Goal: Use online tool/utility: Utilize a website feature to perform a specific function

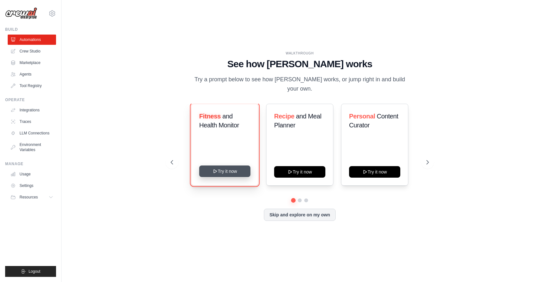
click at [218, 167] on button "Try it now" at bounding box center [224, 172] width 51 height 12
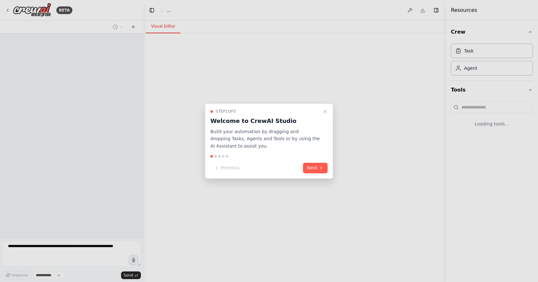
select select "****"
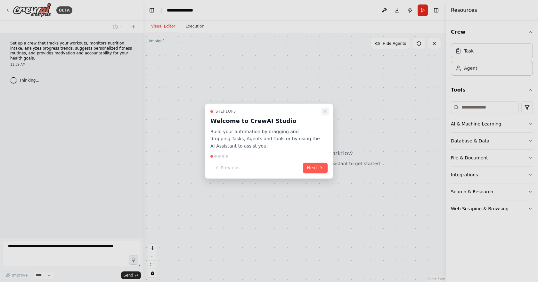
click at [325, 109] on icon "Close walkthrough" at bounding box center [324, 111] width 5 height 5
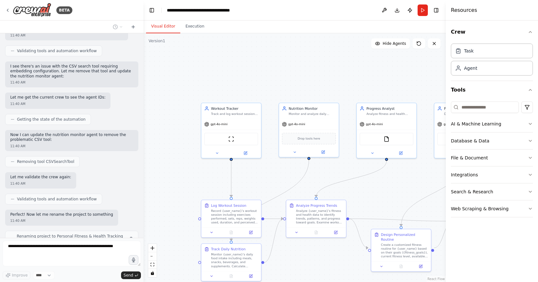
scroll to position [433, 0]
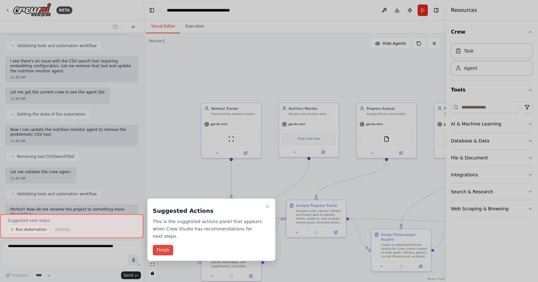
click at [164, 245] on button "Finish" at bounding box center [163, 250] width 20 height 11
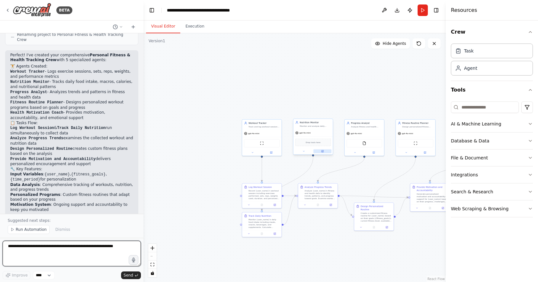
scroll to position [639, 0]
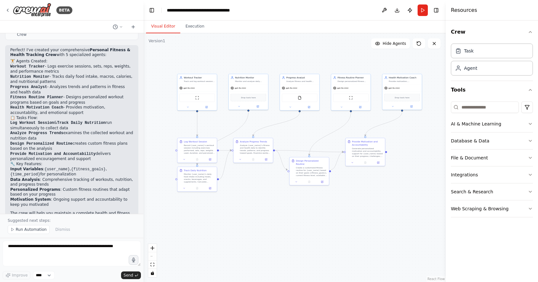
drag, startPoint x: 385, startPoint y: 178, endPoint x: 321, endPoint y: 133, distance: 79.1
click at [321, 133] on div ".deletable-edge-delete-btn { width: 20px; height: 20px; border: 0px solid #ffff…" at bounding box center [294, 157] width 302 height 249
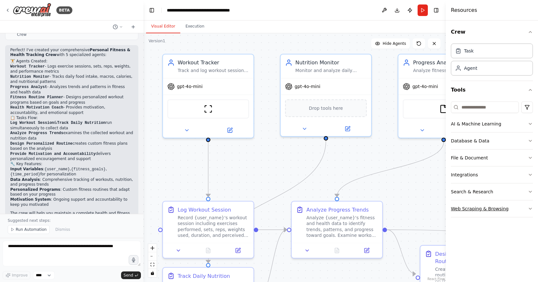
drag, startPoint x: 226, startPoint y: 59, endPoint x: 452, endPoint y: 208, distance: 271.8
click at [452, 208] on div "BETA Set up a crew that tracks your workouts, monitors nutrition intake, analyz…" at bounding box center [269, 141] width 538 height 282
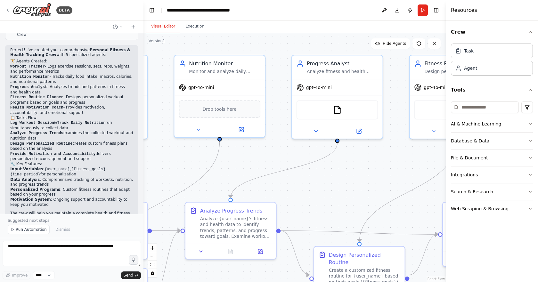
drag, startPoint x: 390, startPoint y: 148, endPoint x: 283, endPoint y: 148, distance: 106.9
click at [283, 148] on div ".deletable-edge-delete-btn { width: 20px; height: 20px; border: 0px solid #ffff…" at bounding box center [294, 157] width 302 height 249
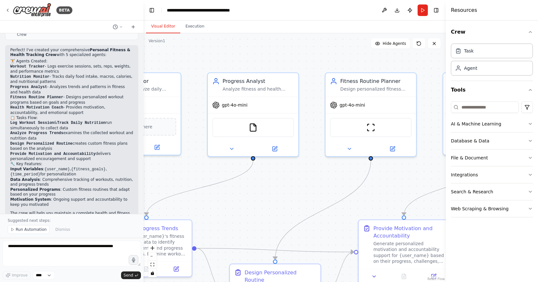
drag, startPoint x: 394, startPoint y: 159, endPoint x: 308, endPoint y: 178, distance: 88.4
click at [308, 178] on div ".deletable-edge-delete-btn { width: 20px; height: 20px; border: 0px solid #ffff…" at bounding box center [294, 157] width 302 height 249
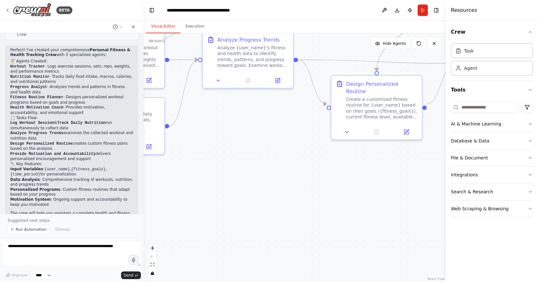
drag, startPoint x: 300, startPoint y: 165, endPoint x: 362, endPoint y: -8, distance: 183.8
click at [362, 0] on html "BETA Set up a crew that tracks your workouts, monitors nutrition intake, analyz…" at bounding box center [269, 141] width 538 height 282
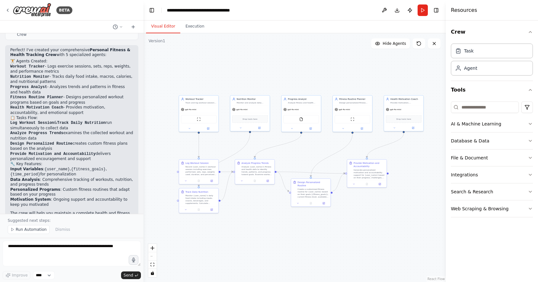
drag, startPoint x: 300, startPoint y: 69, endPoint x: 279, endPoint y: 134, distance: 68.7
click at [279, 134] on div ".deletable-edge-delete-btn { width: 20px; height: 20px; border: 0px solid #ffff…" at bounding box center [294, 157] width 302 height 249
